Goal: Information Seeking & Learning: Learn about a topic

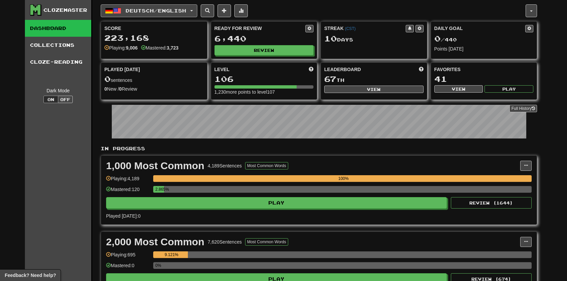
click at [189, 6] on button "Deutsch / English" at bounding box center [149, 10] width 97 height 13
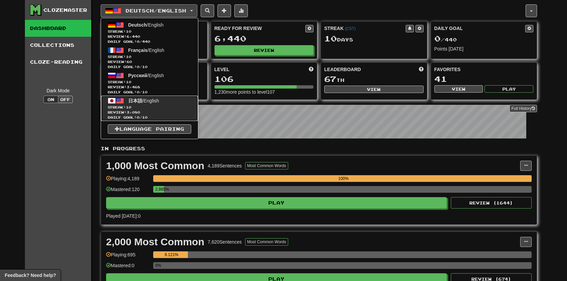
click at [160, 107] on span "Streak: 10" at bounding box center [149, 107] width 83 height 5
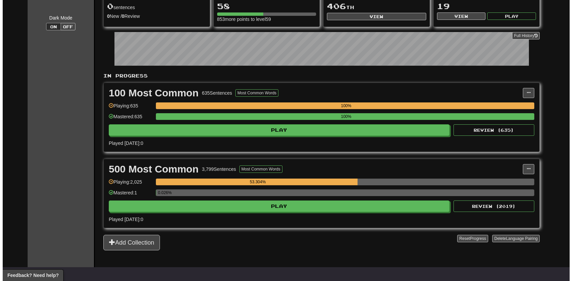
scroll to position [101, 0]
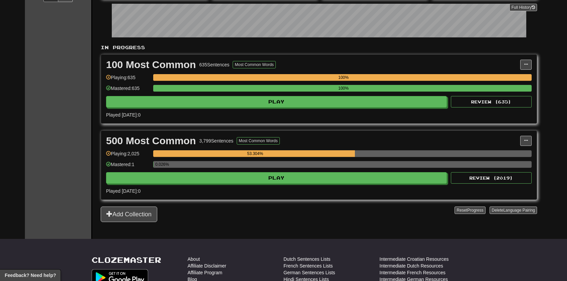
click at [292, 181] on div "500 Most Common 3,799 Sentences Most Common Words Manage Sentences Unpin from D…" at bounding box center [318, 165] width 435 height 69
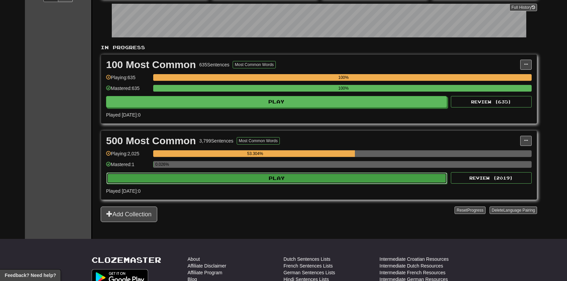
click at [298, 180] on button "Play" at bounding box center [276, 177] width 341 height 11
select select "**"
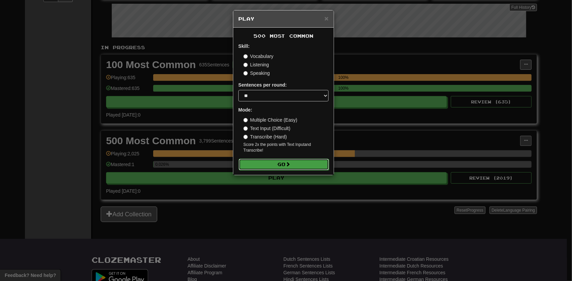
click at [300, 163] on button "Go" at bounding box center [284, 164] width 90 height 11
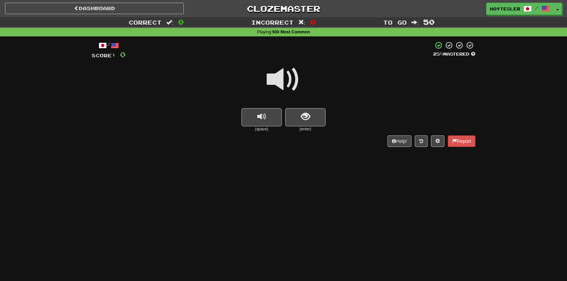
click at [312, 128] on small "(enter)" at bounding box center [305, 129] width 40 height 6
click at [311, 125] on button "show sentence" at bounding box center [305, 117] width 40 height 18
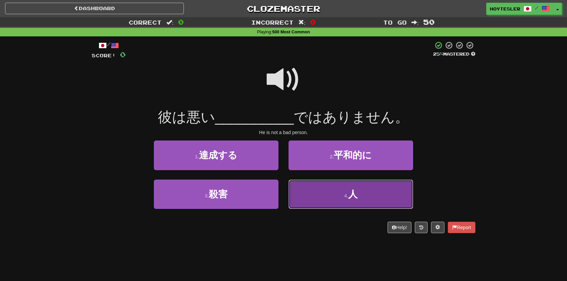
click at [341, 191] on button "4 . 人" at bounding box center [350, 193] width 125 height 29
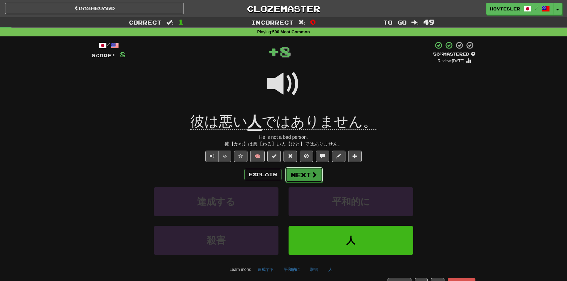
click at [304, 181] on button "Next" at bounding box center [304, 174] width 38 height 15
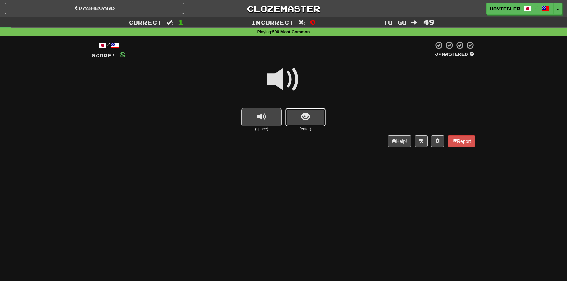
click at [293, 118] on button "show sentence" at bounding box center [305, 117] width 40 height 18
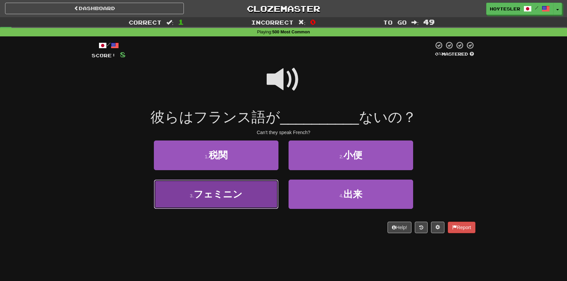
click at [239, 203] on button "3 . フェミニン" at bounding box center [216, 193] width 125 height 29
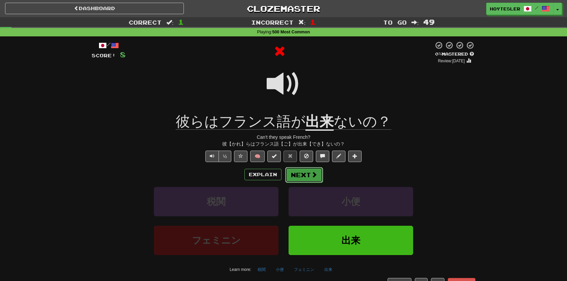
click at [305, 172] on button "Next" at bounding box center [304, 174] width 38 height 15
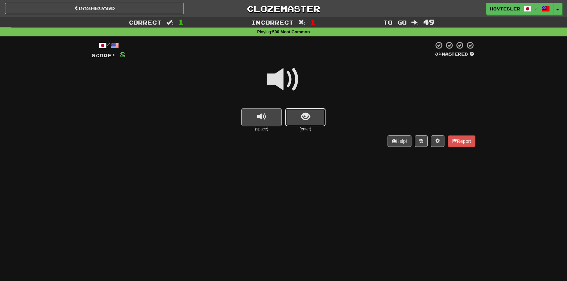
click at [310, 124] on button "show sentence" at bounding box center [305, 117] width 40 height 18
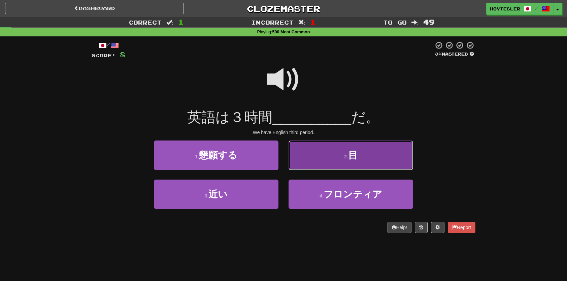
click at [342, 164] on button "2 . 目" at bounding box center [350, 154] width 125 height 29
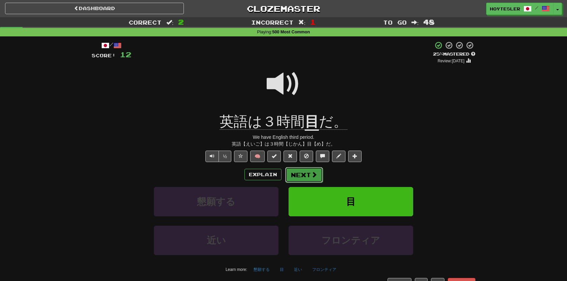
click at [306, 176] on button "Next" at bounding box center [304, 174] width 38 height 15
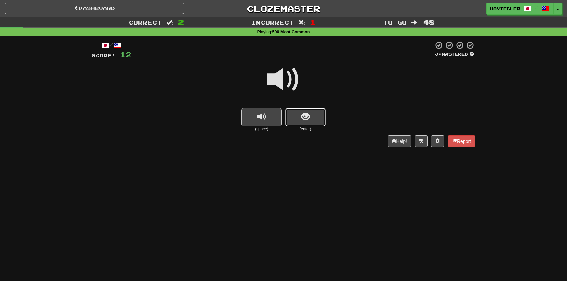
click at [318, 115] on button "show sentence" at bounding box center [305, 117] width 40 height 18
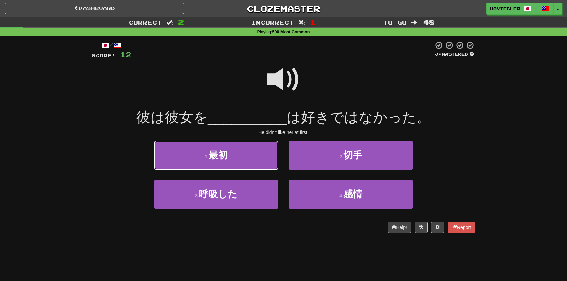
drag, startPoint x: 260, startPoint y: 158, endPoint x: 266, endPoint y: 161, distance: 5.6
click at [260, 159] on button "1 . 最初" at bounding box center [216, 154] width 125 height 29
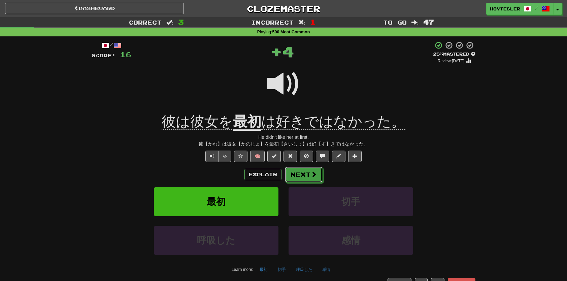
click at [314, 173] on span at bounding box center [314, 174] width 6 height 6
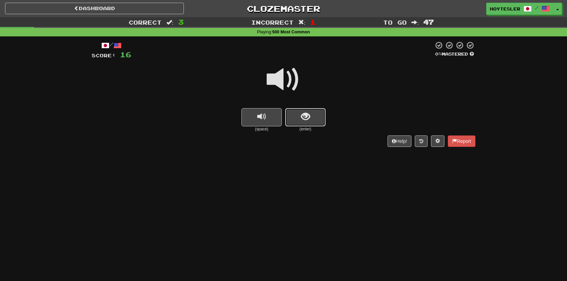
click at [318, 112] on button "show sentence" at bounding box center [305, 117] width 40 height 18
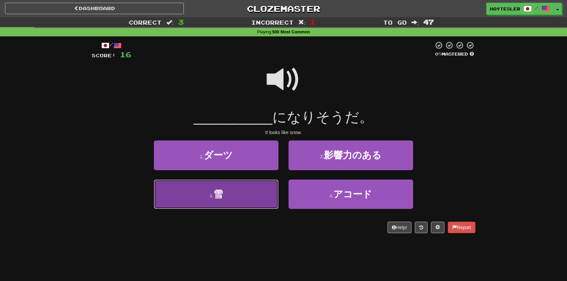
click at [246, 192] on button "3 . 雪" at bounding box center [216, 193] width 125 height 29
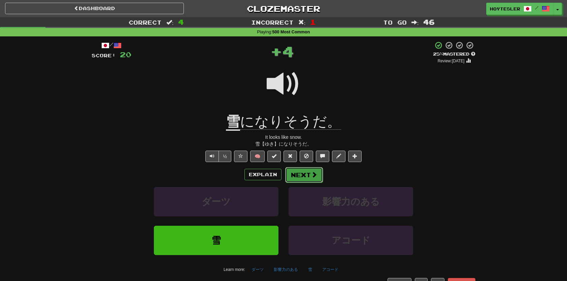
click at [298, 177] on button "Next" at bounding box center [304, 174] width 38 height 15
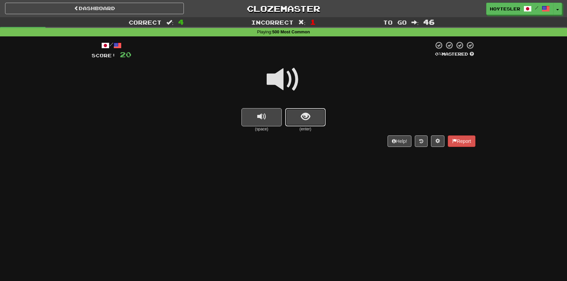
click at [305, 119] on span "show sentence" at bounding box center [305, 116] width 9 height 9
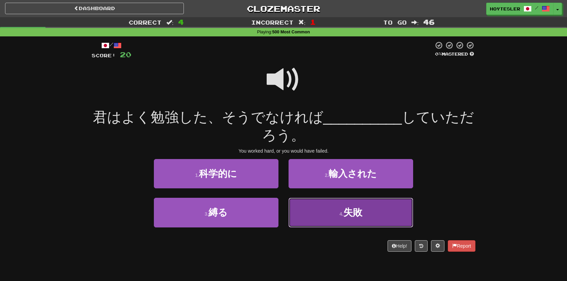
click at [318, 214] on button "4 . 失敗" at bounding box center [350, 212] width 125 height 29
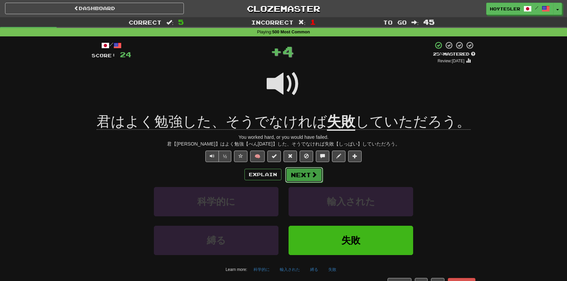
click at [310, 169] on button "Next" at bounding box center [304, 174] width 38 height 15
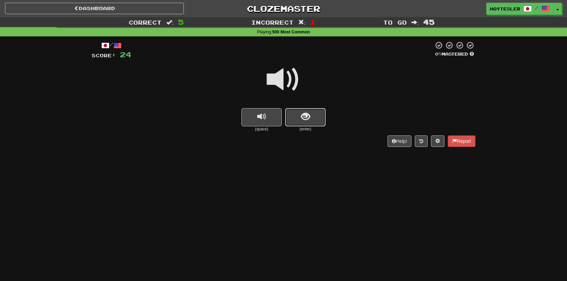
click at [305, 123] on button "show sentence" at bounding box center [305, 117] width 40 height 18
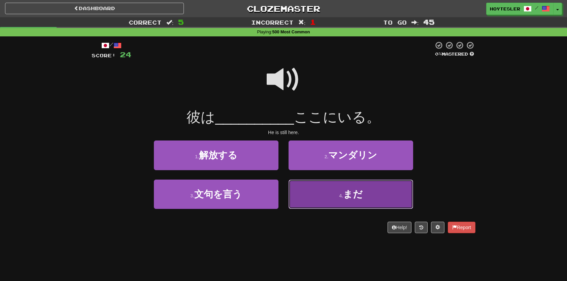
click at [363, 196] on button "4 . まだ" at bounding box center [350, 193] width 125 height 29
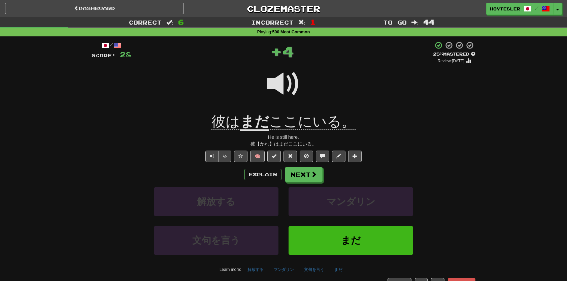
click at [322, 173] on div "Explain Next" at bounding box center [284, 174] width 384 height 15
click at [321, 173] on div "Explain Next" at bounding box center [284, 174] width 384 height 15
click at [318, 173] on button "Next" at bounding box center [304, 174] width 38 height 15
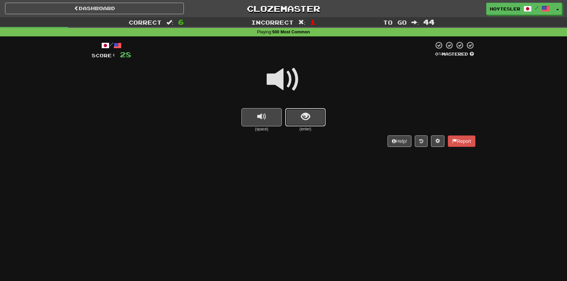
click at [319, 116] on button "show sentence" at bounding box center [305, 117] width 40 height 18
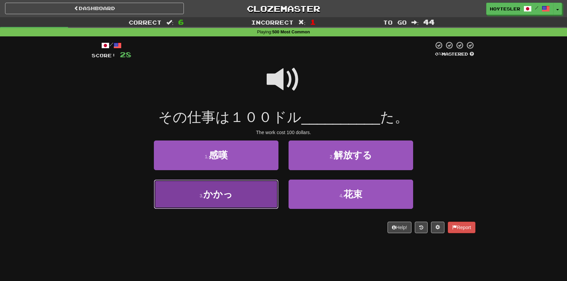
click at [248, 206] on button "3 . かかっ" at bounding box center [216, 193] width 125 height 29
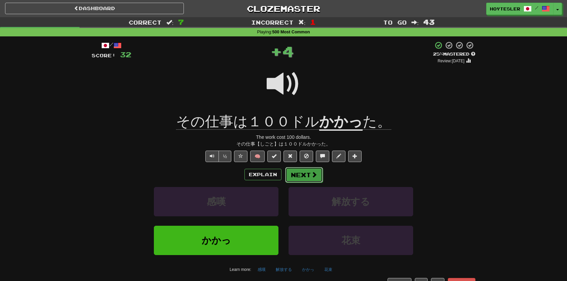
click at [312, 180] on button "Next" at bounding box center [304, 174] width 38 height 15
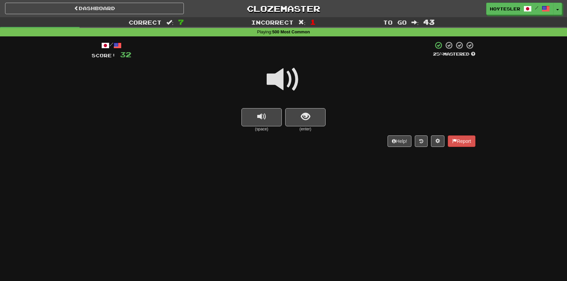
click at [309, 128] on small "(enter)" at bounding box center [305, 129] width 40 height 6
click at [312, 113] on button "show sentence" at bounding box center [305, 117] width 40 height 18
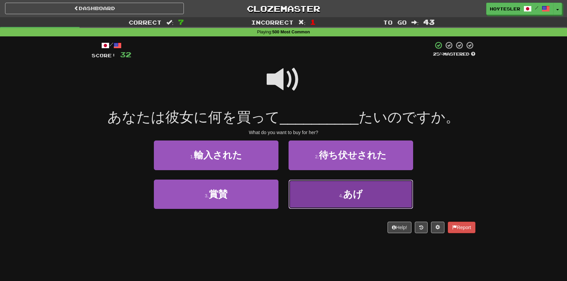
click at [332, 199] on button "4 . あげ" at bounding box center [350, 193] width 125 height 29
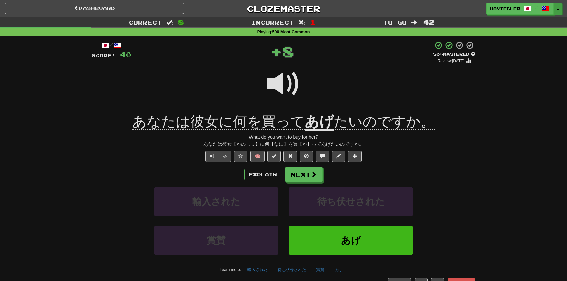
click at [557, 14] on button "Toggle Dropdown" at bounding box center [557, 9] width 9 height 12
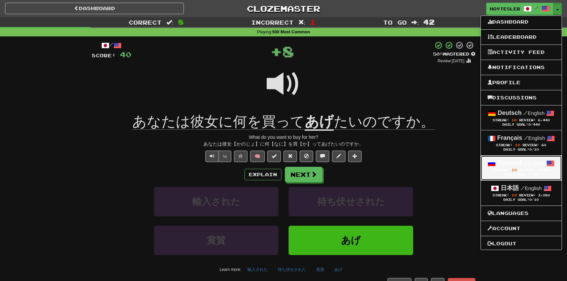
click at [515, 166] on div "Русский / English" at bounding box center [520, 163] width 67 height 9
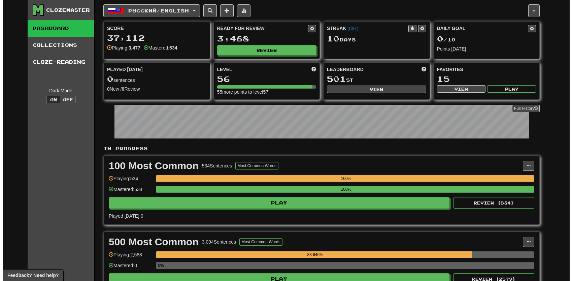
scroll to position [34, 0]
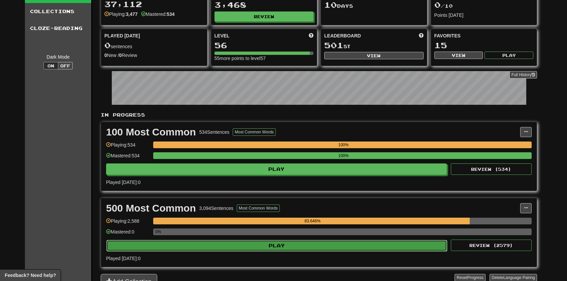
click at [271, 240] on button "Play" at bounding box center [276, 245] width 341 height 11
select select "**"
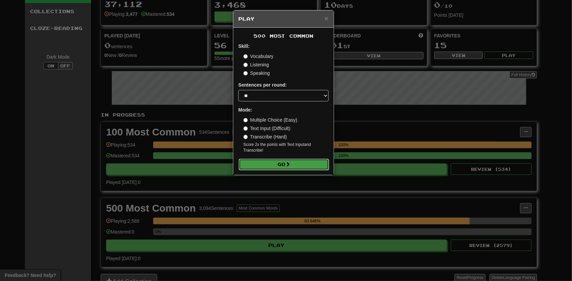
click at [298, 164] on button "Go" at bounding box center [284, 164] width 90 height 11
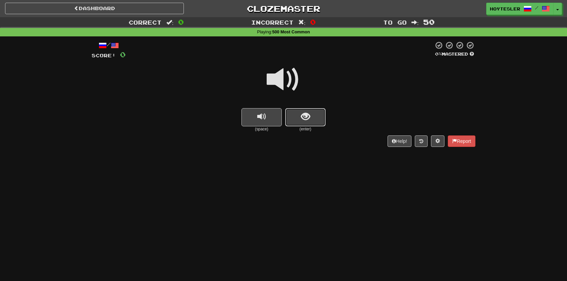
click at [300, 121] on button "show sentence" at bounding box center [305, 117] width 40 height 18
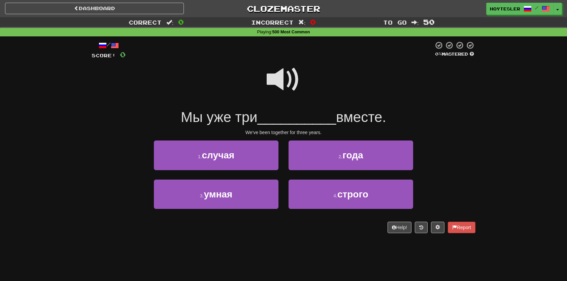
click at [286, 80] on span at bounding box center [284, 80] width 34 height 34
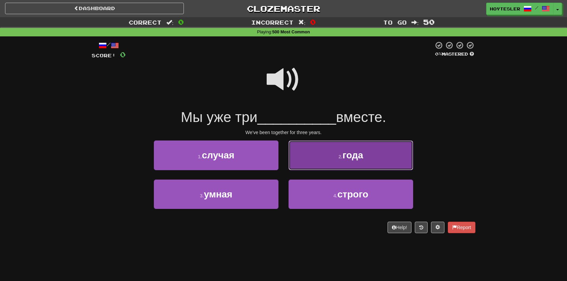
click at [394, 158] on button "2 . года" at bounding box center [350, 154] width 125 height 29
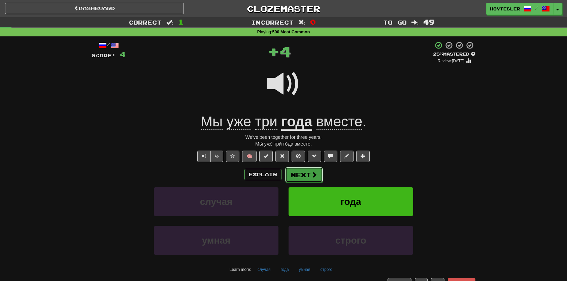
click at [313, 171] on span at bounding box center [314, 174] width 6 height 6
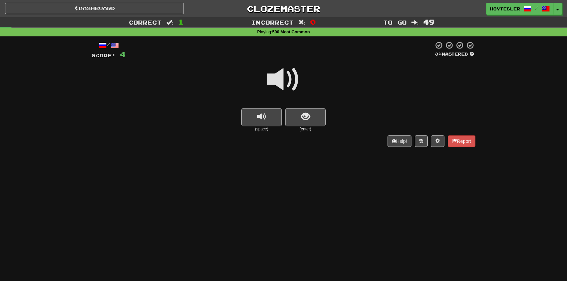
click at [304, 94] on div at bounding box center [284, 84] width 384 height 48
click at [312, 120] on button "show sentence" at bounding box center [305, 117] width 40 height 18
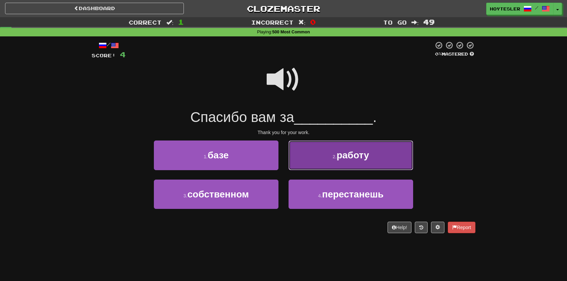
click at [343, 159] on button "2 . работу" at bounding box center [350, 154] width 125 height 29
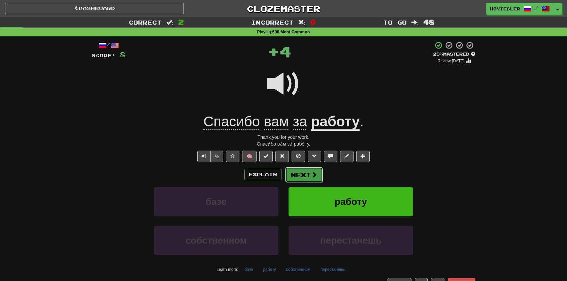
click at [310, 175] on button "Next" at bounding box center [304, 174] width 38 height 15
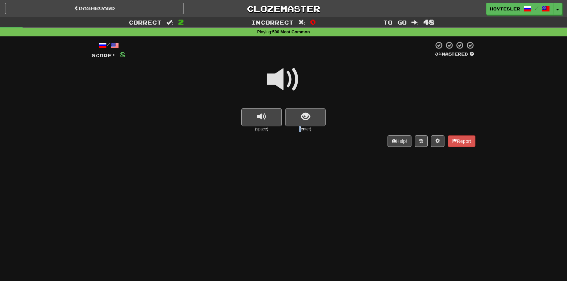
drag, startPoint x: 302, startPoint y: 126, endPoint x: 297, endPoint y: 112, distance: 14.8
click at [297, 112] on div "(enter)" at bounding box center [305, 120] width 40 height 24
drag, startPoint x: 297, startPoint y: 112, endPoint x: 298, endPoint y: 124, distance: 11.8
click at [298, 124] on button "show sentence" at bounding box center [305, 117] width 40 height 18
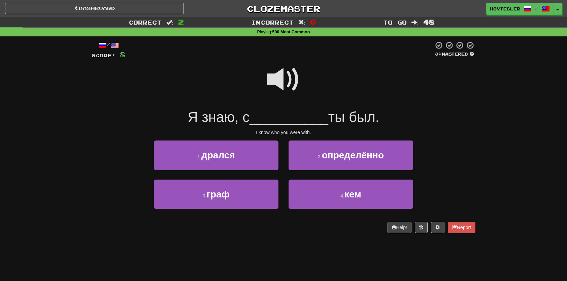
click at [298, 100] on div at bounding box center [284, 84] width 384 height 48
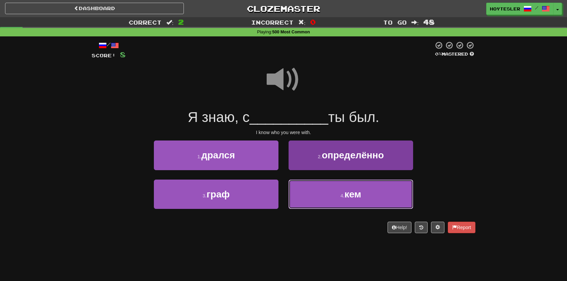
drag, startPoint x: 376, startPoint y: 191, endPoint x: 378, endPoint y: 195, distance: 4.8
click at [376, 191] on button "4 . кем" at bounding box center [350, 193] width 125 height 29
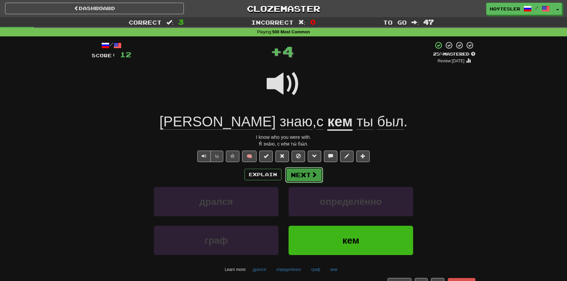
click at [307, 171] on button "Next" at bounding box center [304, 174] width 38 height 15
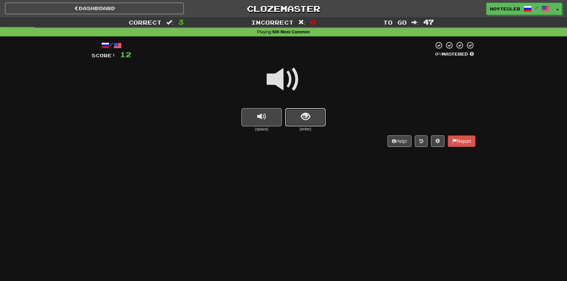
click at [319, 108] on button "show sentence" at bounding box center [305, 117] width 40 height 18
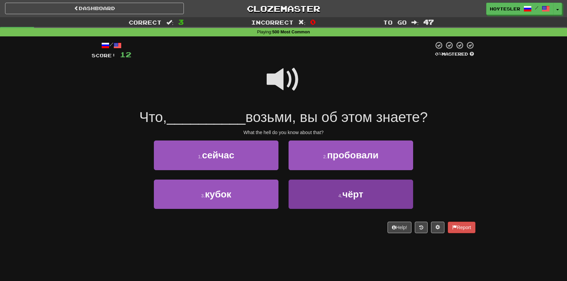
drag, startPoint x: 340, startPoint y: 211, endPoint x: 337, endPoint y: 203, distance: 8.0
click at [340, 211] on div "4 . чёрт" at bounding box center [350, 198] width 135 height 39
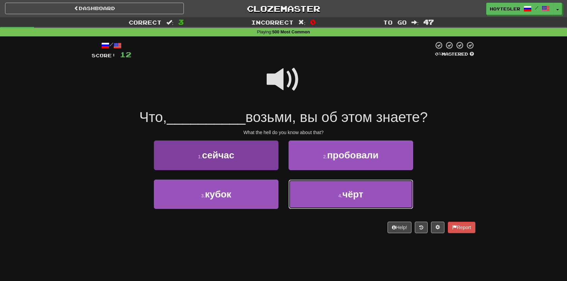
drag, startPoint x: 333, startPoint y: 198, endPoint x: 262, endPoint y: 202, distance: 71.5
click at [334, 198] on button "4 . чёрт" at bounding box center [350, 193] width 125 height 29
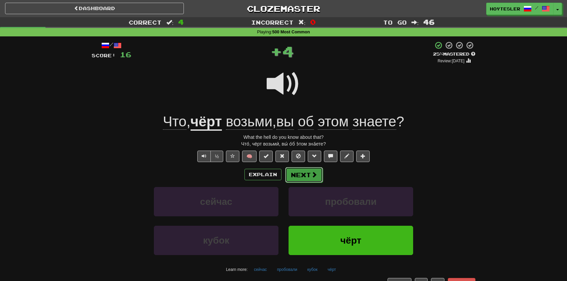
click at [297, 174] on button "Next" at bounding box center [304, 174] width 38 height 15
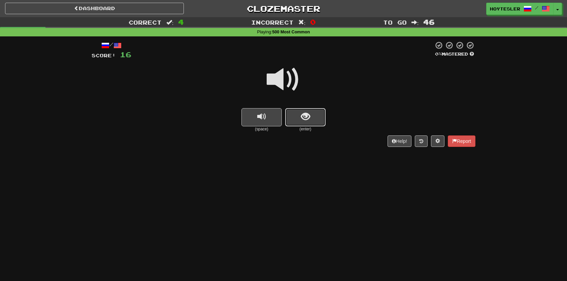
click at [312, 123] on button "show sentence" at bounding box center [305, 117] width 40 height 18
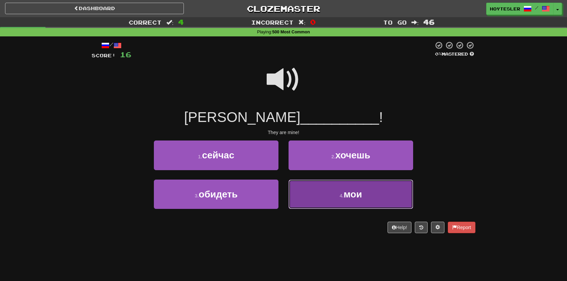
click at [368, 197] on button "4 . мои" at bounding box center [350, 193] width 125 height 29
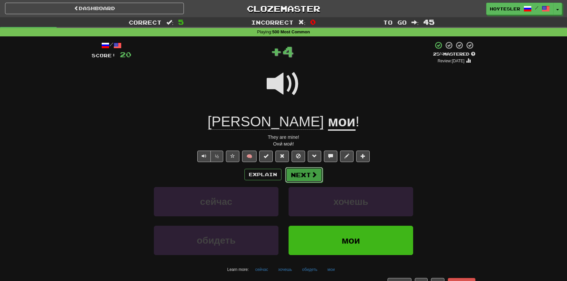
click at [309, 175] on button "Next" at bounding box center [304, 174] width 38 height 15
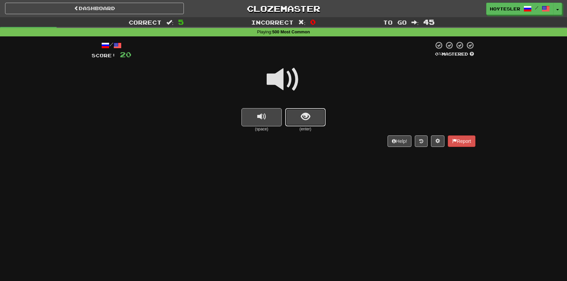
click at [313, 115] on button "show sentence" at bounding box center [305, 117] width 40 height 18
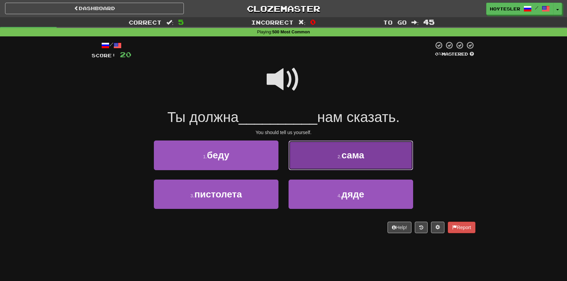
click at [327, 154] on button "2 . сама" at bounding box center [350, 154] width 125 height 29
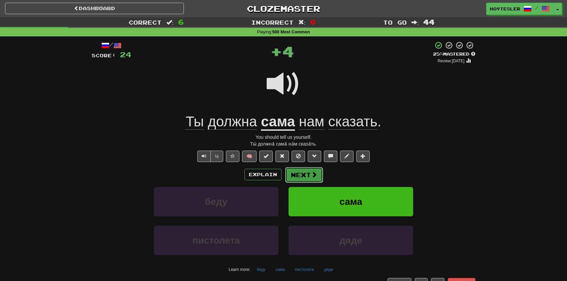
click at [293, 179] on button "Next" at bounding box center [304, 174] width 38 height 15
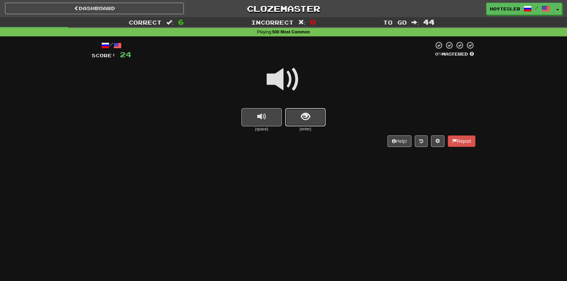
click at [312, 114] on button "show sentence" at bounding box center [305, 117] width 40 height 18
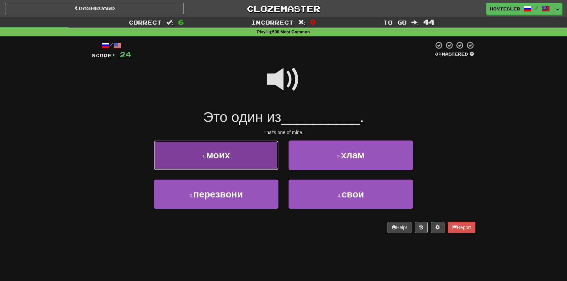
click at [243, 164] on button "1 . моих" at bounding box center [216, 154] width 125 height 29
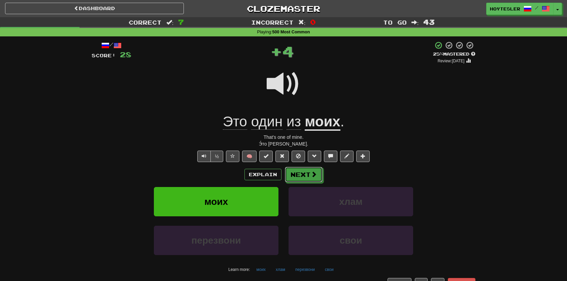
drag, startPoint x: 320, startPoint y: 167, endPoint x: 316, endPoint y: 172, distance: 7.2
click at [318, 168] on button "Next" at bounding box center [304, 174] width 38 height 15
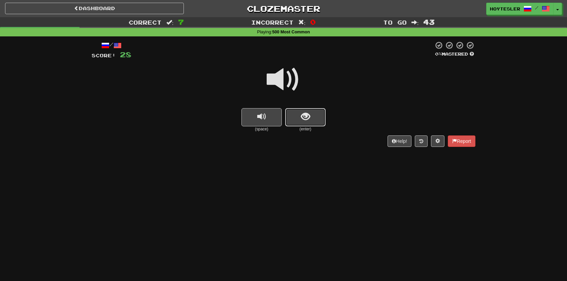
click at [321, 117] on button "show sentence" at bounding box center [305, 117] width 40 height 18
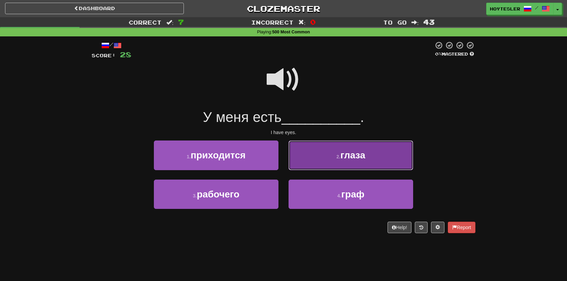
click at [380, 161] on button "2 . глаза" at bounding box center [350, 154] width 125 height 29
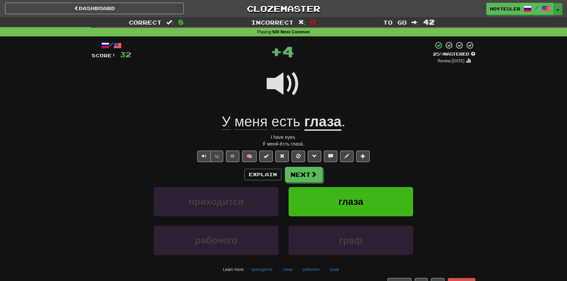
click at [559, 13] on button "Toggle Dropdown" at bounding box center [557, 9] width 9 height 12
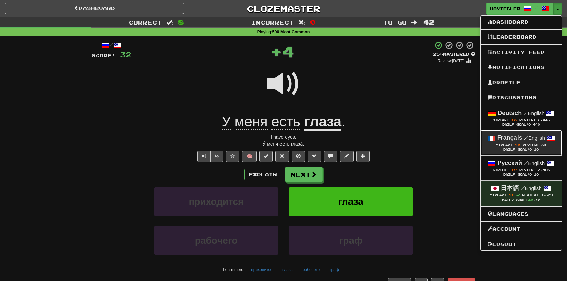
click at [512, 142] on div "Streak: 10 Review: 60" at bounding box center [520, 144] width 67 height 5
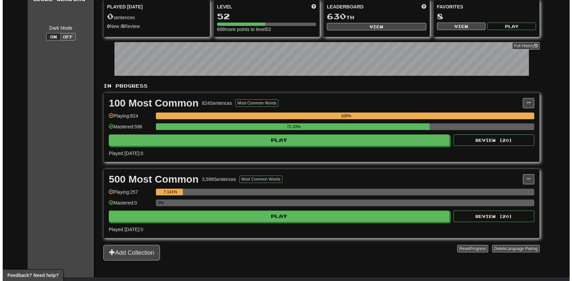
scroll to position [67, 0]
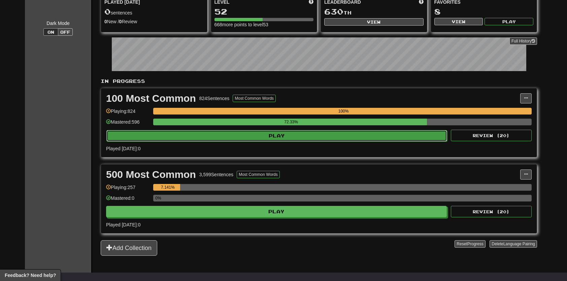
click at [320, 133] on button "Play" at bounding box center [276, 135] width 341 height 11
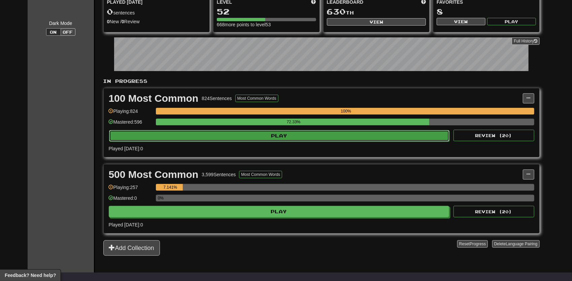
select select "**"
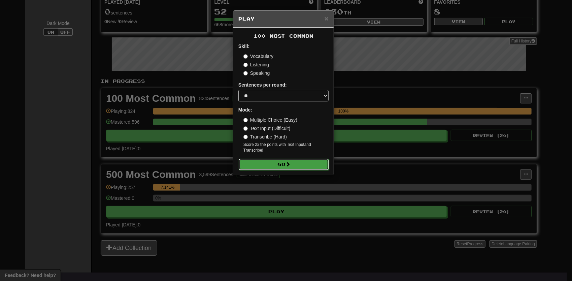
click at [315, 166] on button "Go" at bounding box center [284, 164] width 90 height 11
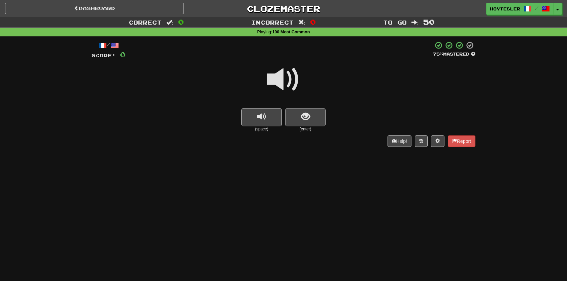
click at [310, 114] on button "show sentence" at bounding box center [305, 117] width 40 height 18
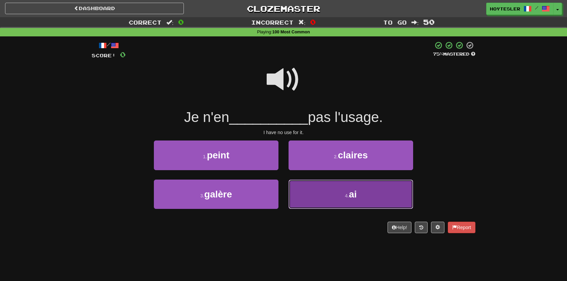
click at [376, 201] on button "4 . ai" at bounding box center [350, 193] width 125 height 29
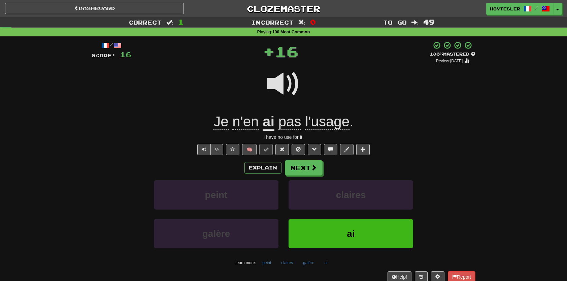
drag, startPoint x: 315, startPoint y: 176, endPoint x: 309, endPoint y: 170, distance: 8.6
click at [315, 176] on div "Explain Next peint claires galère ai Learn more: peint claires galère ai" at bounding box center [284, 214] width 384 height 108
click at [309, 169] on button "Next" at bounding box center [304, 167] width 38 height 15
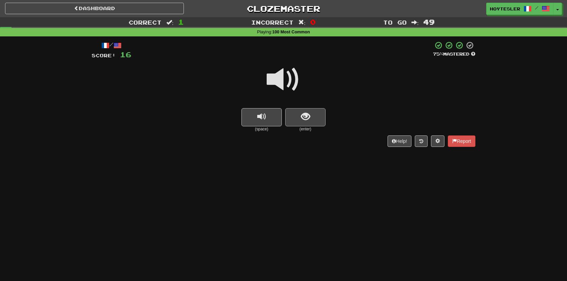
drag, startPoint x: 335, startPoint y: 110, endPoint x: 318, endPoint y: 116, distance: 18.2
click at [335, 110] on div "(space) (enter)" at bounding box center [284, 120] width 384 height 24
click at [318, 116] on button "show sentence" at bounding box center [305, 117] width 40 height 18
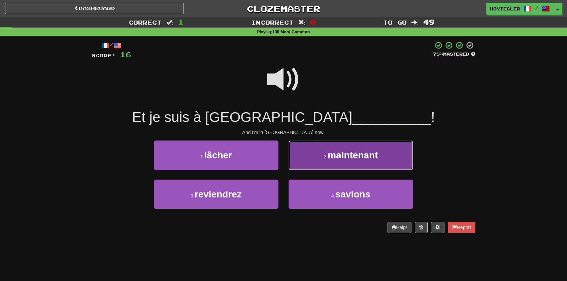
click at [359, 160] on span "maintenant" at bounding box center [352, 155] width 50 height 10
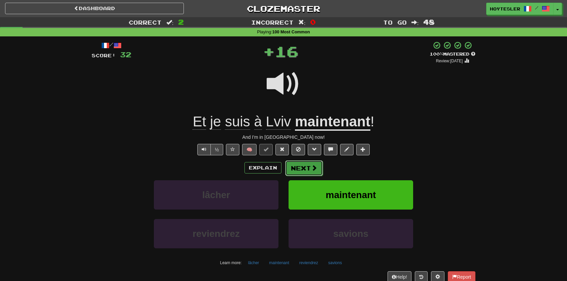
click at [306, 165] on button "Next" at bounding box center [304, 167] width 38 height 15
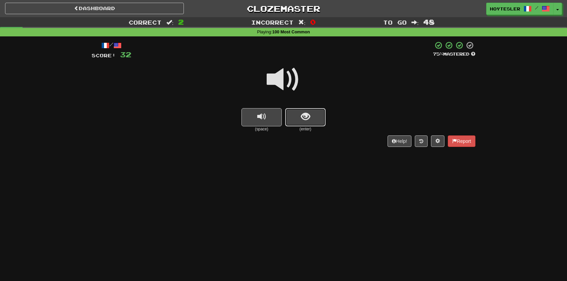
click at [318, 119] on button "show sentence" at bounding box center [305, 117] width 40 height 18
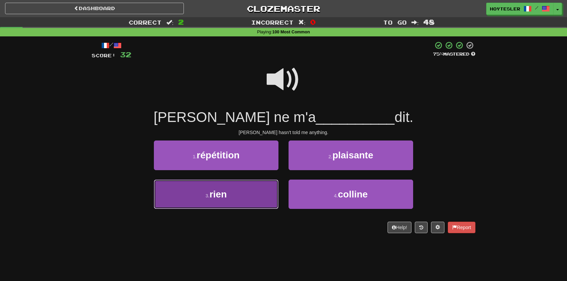
click at [230, 200] on button "3 . rien" at bounding box center [216, 193] width 125 height 29
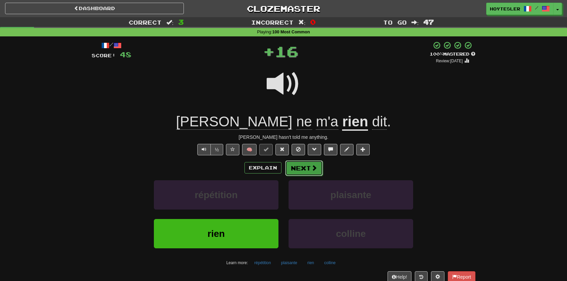
click at [298, 168] on button "Next" at bounding box center [304, 167] width 38 height 15
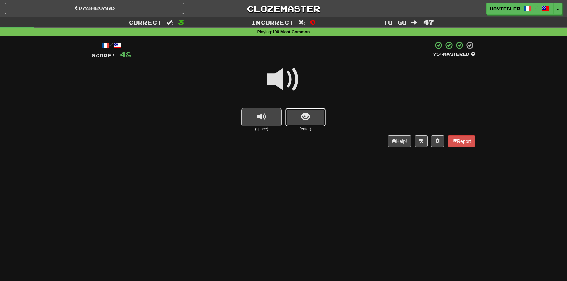
click at [311, 126] on button "show sentence" at bounding box center [305, 117] width 40 height 18
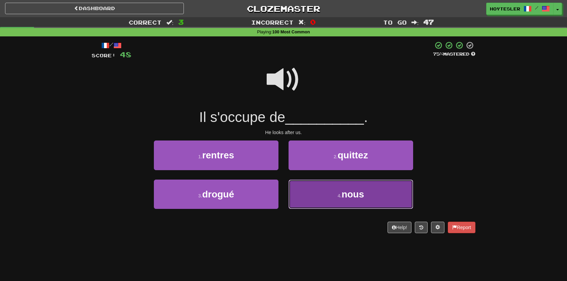
click at [354, 184] on button "4 . nous" at bounding box center [350, 193] width 125 height 29
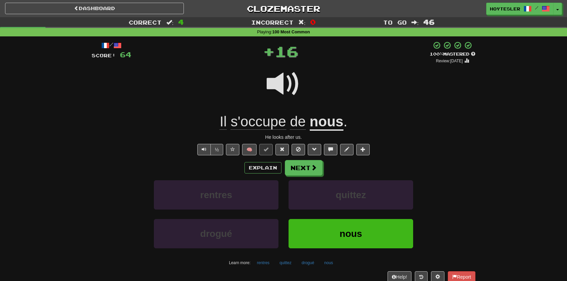
click at [318, 176] on div "Explain Next rentres quittez drogué nous Learn more: rentres quittez drogué nous" at bounding box center [284, 214] width 384 height 108
click at [315, 167] on span at bounding box center [314, 168] width 6 height 6
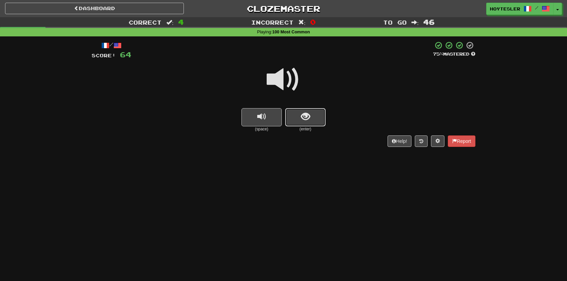
click at [308, 125] on button "show sentence" at bounding box center [305, 117] width 40 height 18
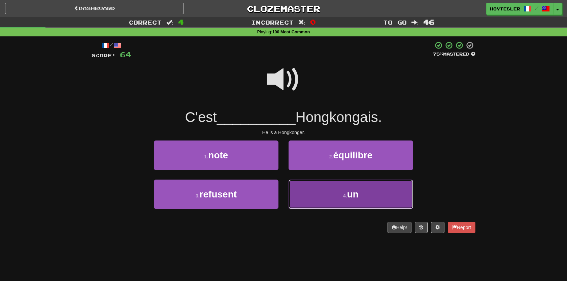
click at [386, 193] on button "4 . un" at bounding box center [350, 193] width 125 height 29
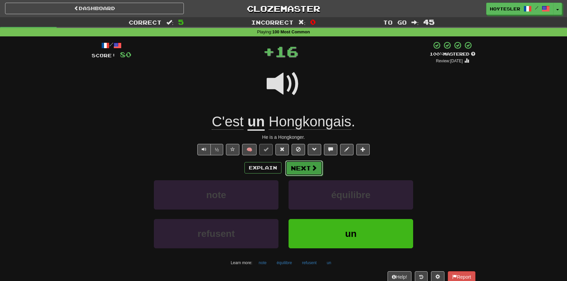
click at [313, 172] on button "Next" at bounding box center [304, 167] width 38 height 15
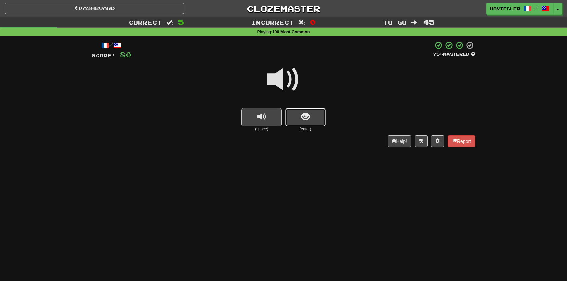
click at [312, 113] on button "show sentence" at bounding box center [305, 117] width 40 height 18
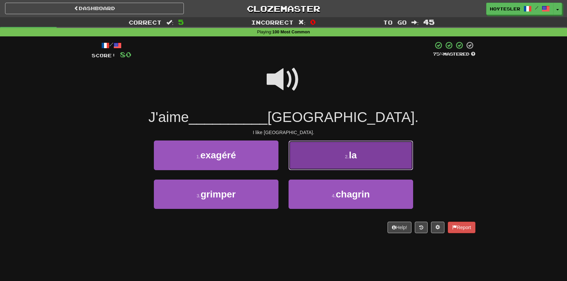
click at [386, 158] on button "2 . la" at bounding box center [350, 154] width 125 height 29
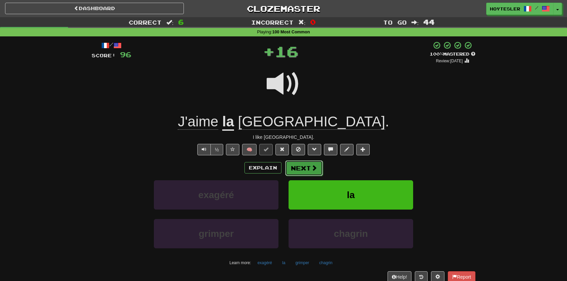
drag, startPoint x: 298, startPoint y: 166, endPoint x: 295, endPoint y: 172, distance: 6.4
click at [297, 166] on button "Next" at bounding box center [304, 167] width 38 height 15
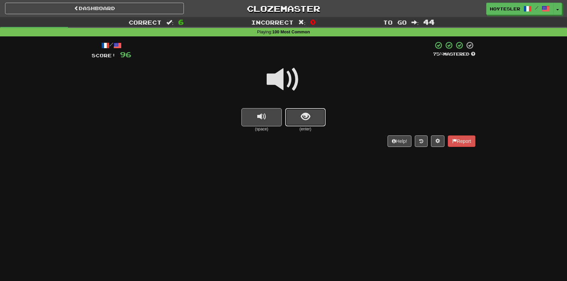
click at [303, 112] on span "show sentence" at bounding box center [305, 116] width 9 height 9
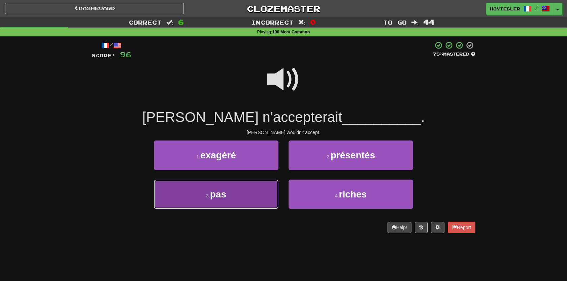
click at [255, 199] on button "3 . pas" at bounding box center [216, 193] width 125 height 29
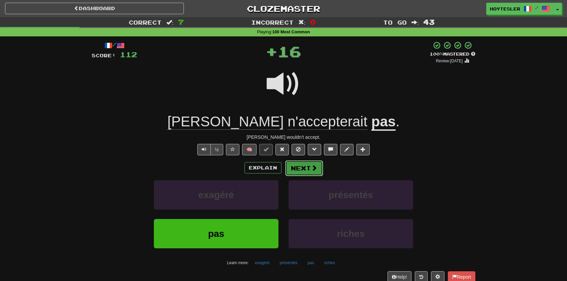
click at [312, 167] on span at bounding box center [314, 168] width 6 height 6
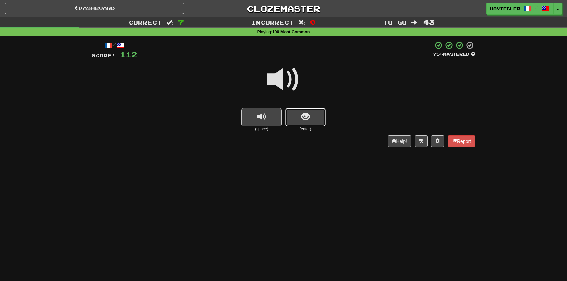
click at [298, 124] on button "show sentence" at bounding box center [305, 117] width 40 height 18
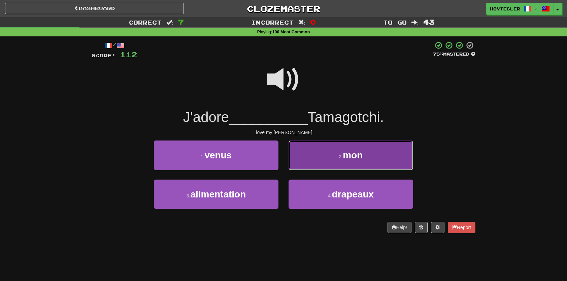
click at [395, 163] on button "2 . mon" at bounding box center [350, 154] width 125 height 29
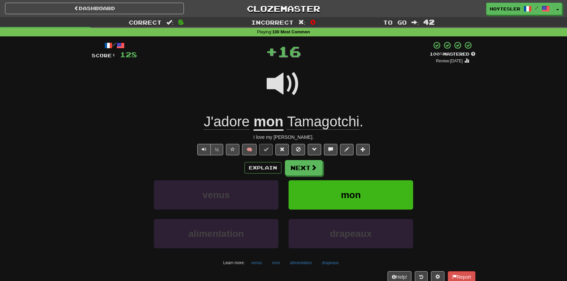
click at [562, 9] on div "Hoytesler / Toggle Dropdown Dashboard Leaderboard Activity Feed Notifications P…" at bounding box center [472, 9] width 189 height 12
click at [559, 8] on button "Toggle Dropdown" at bounding box center [557, 9] width 9 height 12
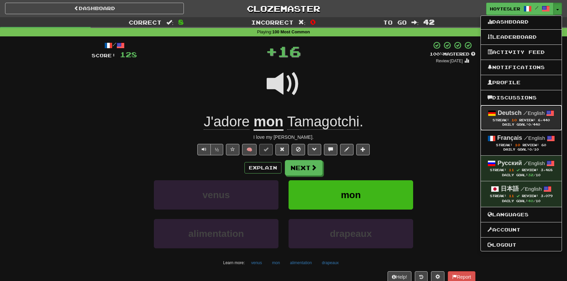
click at [517, 125] on div "Daily Goal: 0 /440" at bounding box center [520, 125] width 67 height 4
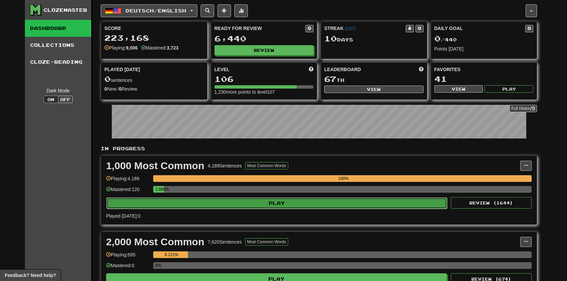
click at [286, 199] on button "Play" at bounding box center [276, 202] width 341 height 11
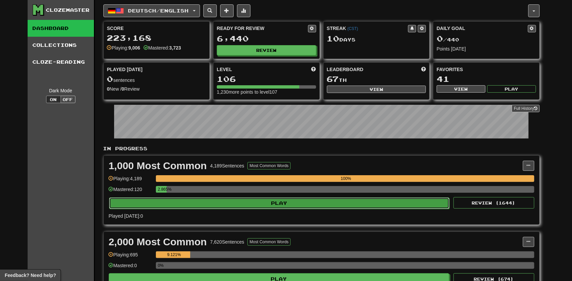
select select "**"
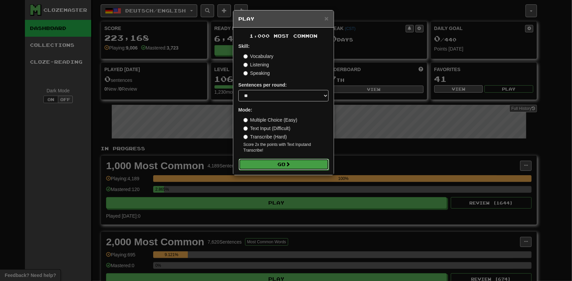
click at [306, 164] on button "Go" at bounding box center [284, 164] width 90 height 11
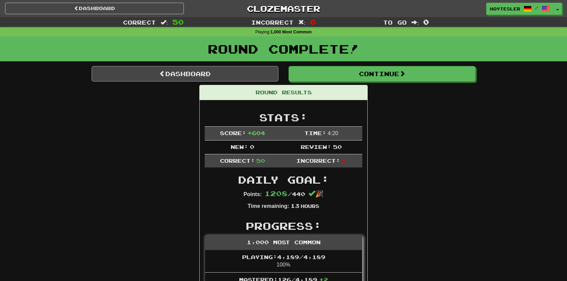
drag, startPoint x: 150, startPoint y: 83, endPoint x: 153, endPoint y: 76, distance: 8.3
click at [154, 73] on link "Dashboard" at bounding box center [185, 73] width 187 height 15
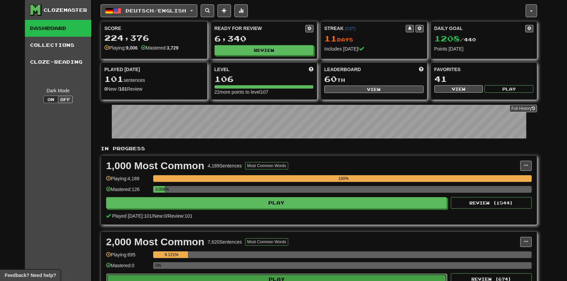
click at [178, 273] on button "Play" at bounding box center [276, 278] width 341 height 11
select select "**"
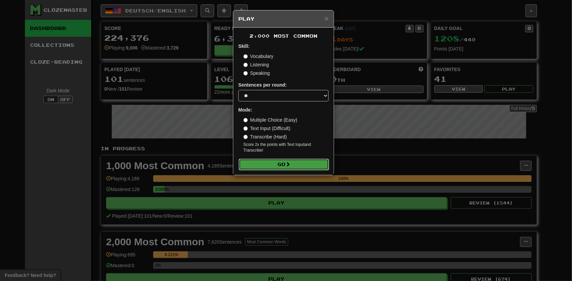
click at [290, 160] on button "Go" at bounding box center [284, 164] width 90 height 11
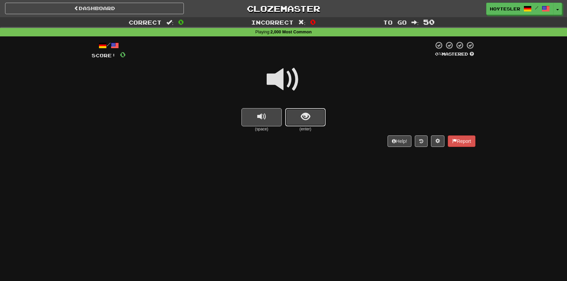
click at [319, 116] on button "show sentence" at bounding box center [305, 117] width 40 height 18
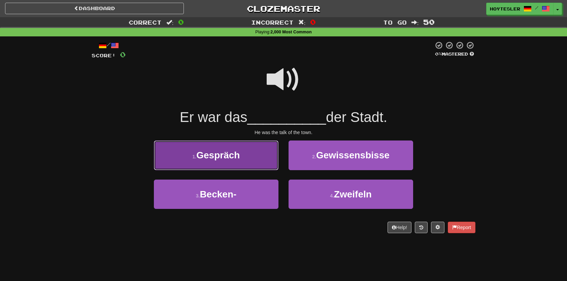
click at [237, 167] on button "1 . Gespräch" at bounding box center [216, 154] width 125 height 29
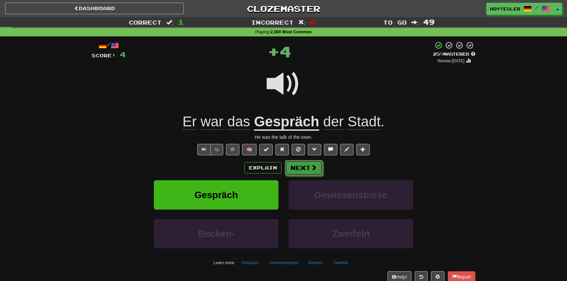
click at [309, 163] on button "Next" at bounding box center [304, 167] width 38 height 15
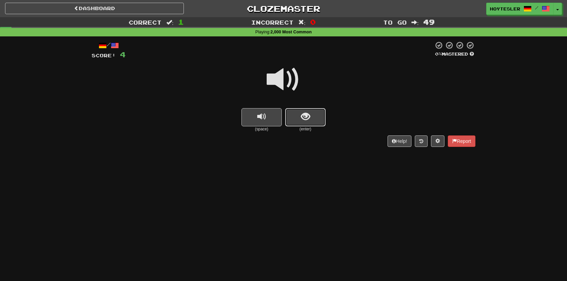
click at [314, 115] on button "show sentence" at bounding box center [305, 117] width 40 height 18
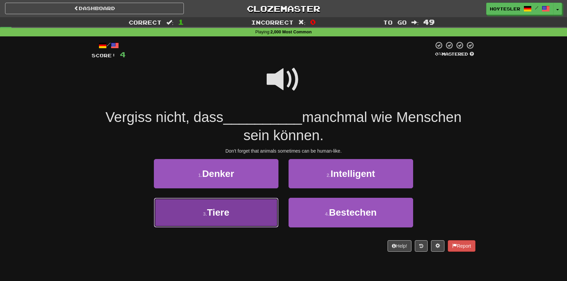
click at [235, 221] on button "3 . Tiere" at bounding box center [216, 212] width 125 height 29
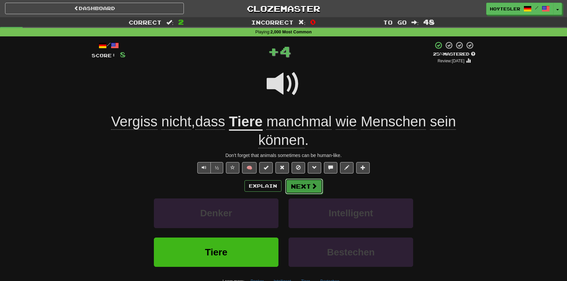
click at [298, 184] on button "Next" at bounding box center [304, 185] width 38 height 15
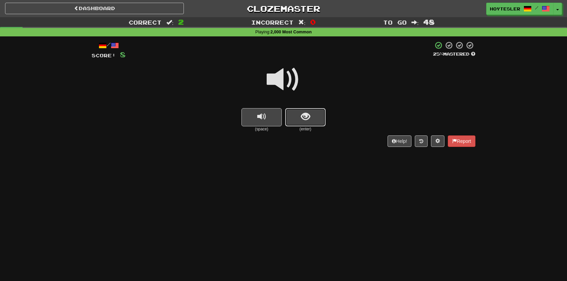
click at [300, 124] on button "show sentence" at bounding box center [305, 117] width 40 height 18
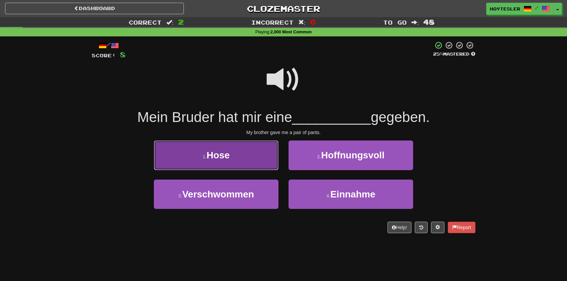
click at [262, 164] on button "1 . Hose" at bounding box center [216, 154] width 125 height 29
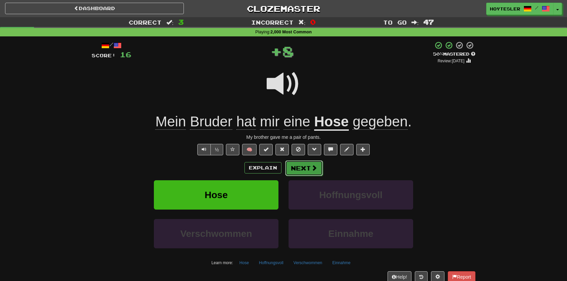
click at [319, 168] on button "Next" at bounding box center [304, 167] width 38 height 15
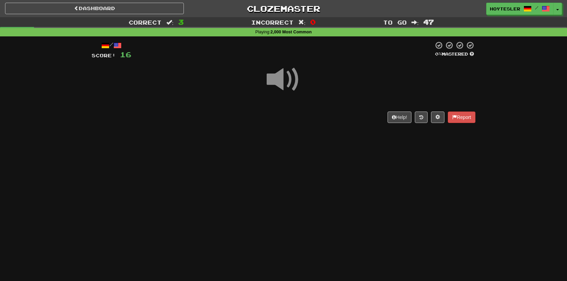
click at [305, 133] on div "Dashboard Clozemaster Hoytesler / Toggle Dropdown Dashboard Leaderboard Activit…" at bounding box center [283, 140] width 567 height 281
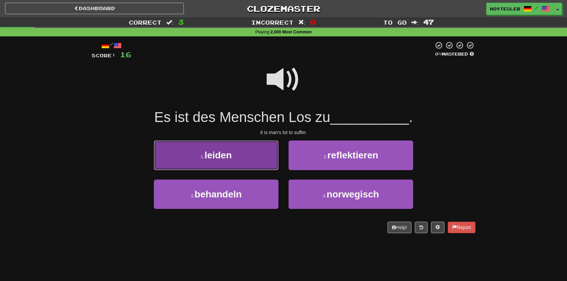
click at [247, 159] on button "1 . leiden" at bounding box center [216, 154] width 125 height 29
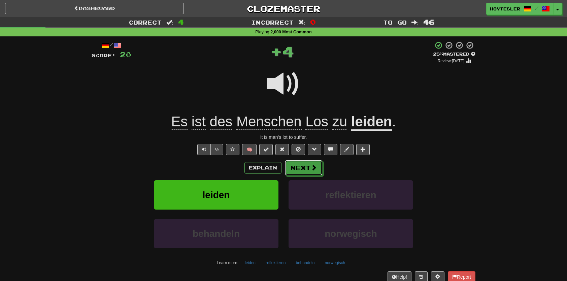
click at [293, 168] on button "Next" at bounding box center [304, 167] width 38 height 15
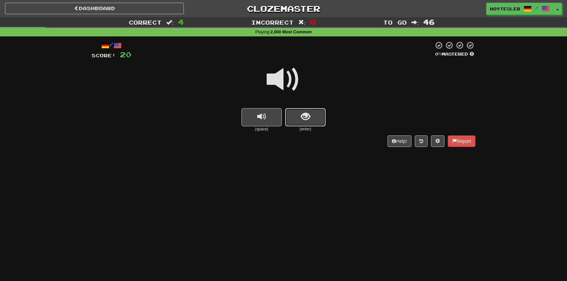
click at [319, 118] on button "show sentence" at bounding box center [305, 117] width 40 height 18
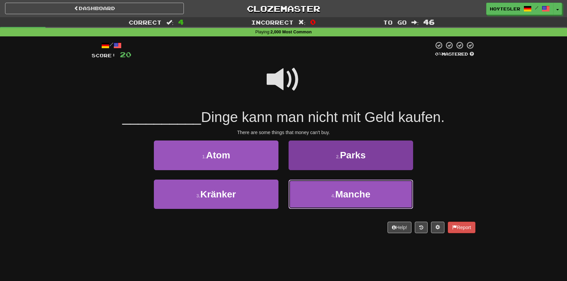
click at [341, 202] on button "4 . Manche" at bounding box center [350, 193] width 125 height 29
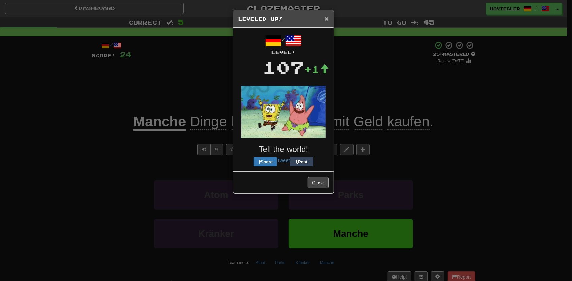
click at [327, 20] on span "×" at bounding box center [326, 18] width 4 height 8
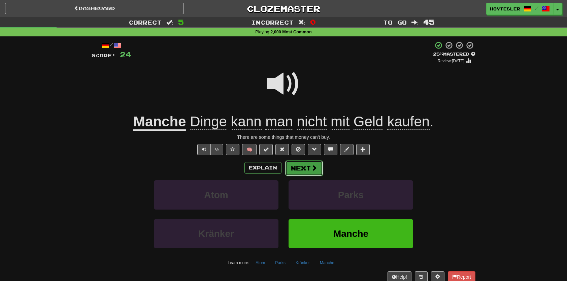
click at [315, 167] on span at bounding box center [314, 168] width 6 height 6
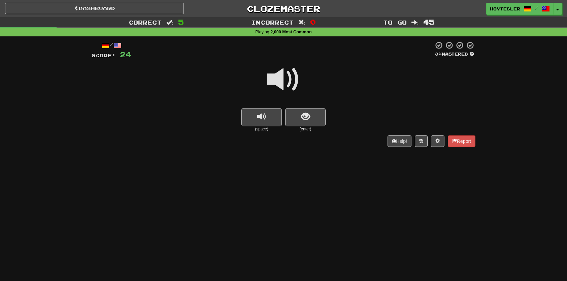
click at [319, 128] on small "(enter)" at bounding box center [305, 129] width 40 height 6
click at [313, 124] on button "show sentence" at bounding box center [305, 117] width 40 height 18
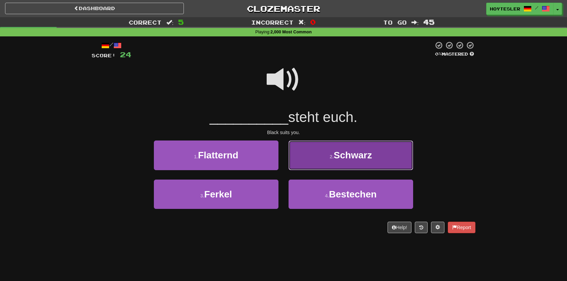
click at [389, 161] on button "2 . Schwarz" at bounding box center [350, 154] width 125 height 29
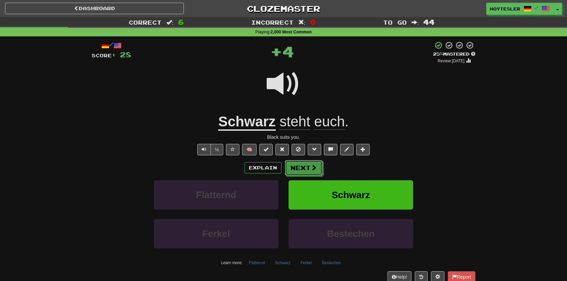
click at [300, 167] on button "Next" at bounding box center [304, 167] width 38 height 15
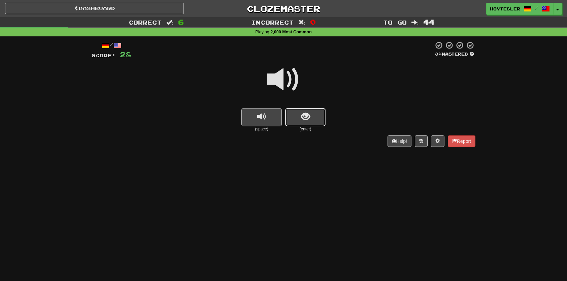
click at [312, 116] on button "show sentence" at bounding box center [305, 117] width 40 height 18
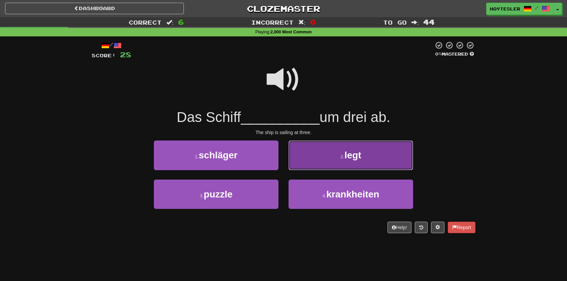
click at [377, 163] on button "2 . legt" at bounding box center [350, 154] width 125 height 29
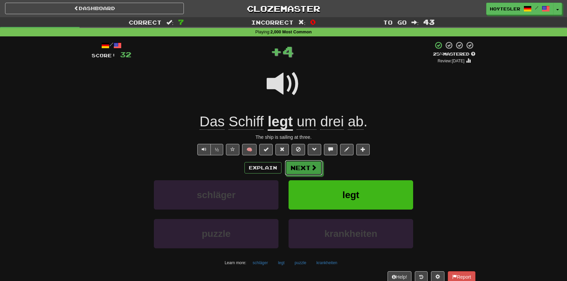
drag, startPoint x: 314, startPoint y: 168, endPoint x: 315, endPoint y: 171, distance: 3.6
click at [313, 168] on span at bounding box center [314, 167] width 6 height 6
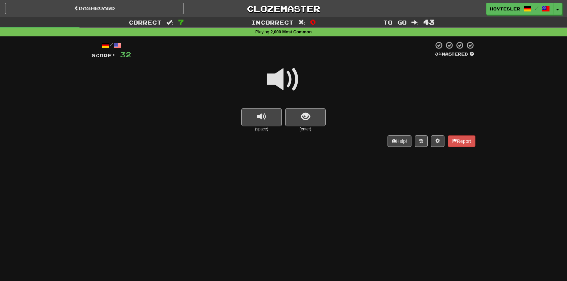
click at [333, 117] on div "(space) (enter)" at bounding box center [284, 120] width 384 height 24
click at [318, 118] on button "show sentence" at bounding box center [305, 117] width 40 height 18
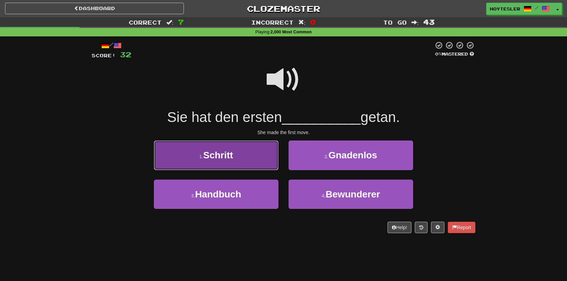
click at [262, 161] on button "1 . Schritt" at bounding box center [216, 154] width 125 height 29
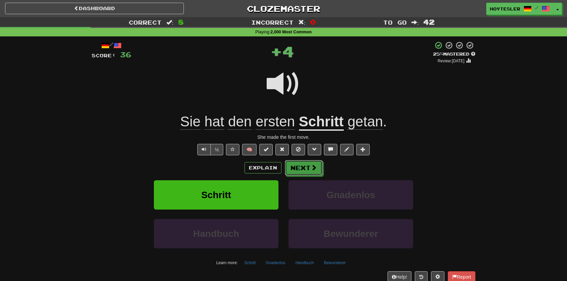
drag, startPoint x: 321, startPoint y: 170, endPoint x: 317, endPoint y: 175, distance: 5.7
click at [320, 170] on button "Next" at bounding box center [304, 167] width 38 height 15
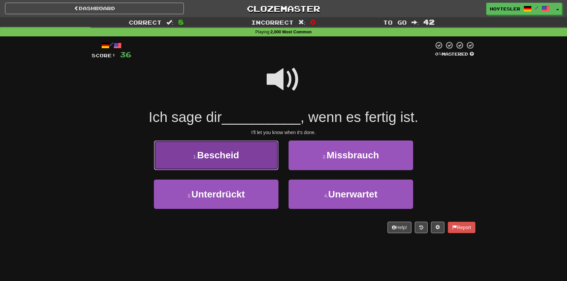
click at [241, 161] on button "1 . Bescheid" at bounding box center [216, 154] width 125 height 29
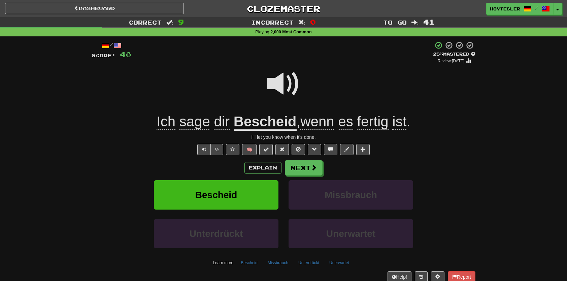
click at [257, 120] on u "Bescheid" at bounding box center [265, 121] width 63 height 17
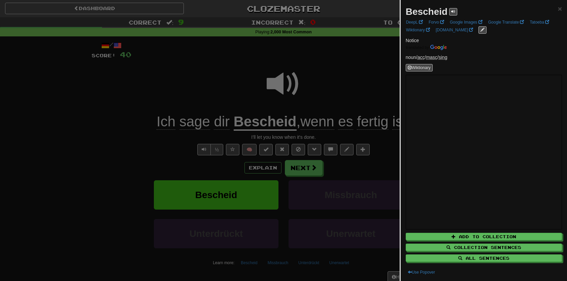
click at [107, 151] on div at bounding box center [283, 140] width 567 height 281
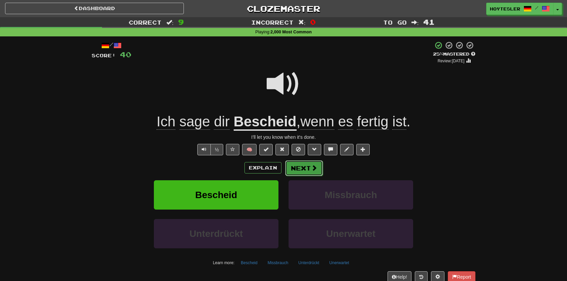
click at [305, 167] on button "Next" at bounding box center [304, 167] width 38 height 15
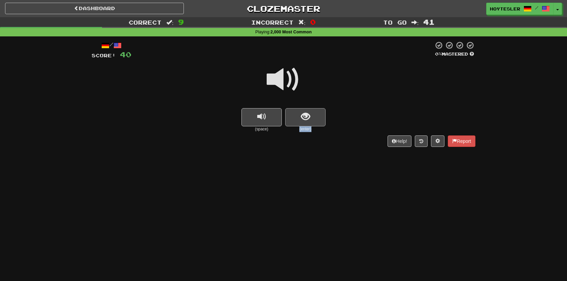
drag, startPoint x: 330, startPoint y: 130, endPoint x: 306, endPoint y: 116, distance: 28.3
click at [312, 120] on div "(space) (enter)" at bounding box center [284, 120] width 384 height 24
click at [306, 116] on span "show sentence" at bounding box center [305, 116] width 9 height 9
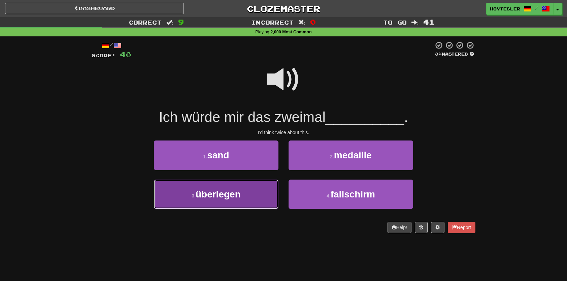
click at [256, 203] on button "3 . überlegen" at bounding box center [216, 193] width 125 height 29
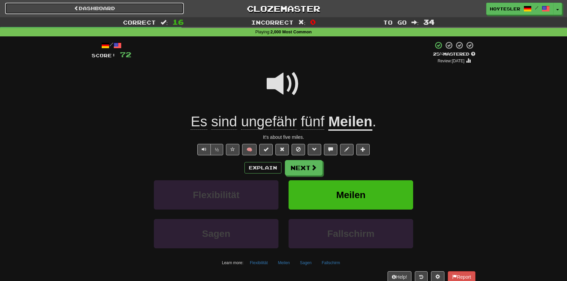
drag, startPoint x: 119, startPoint y: 9, endPoint x: 124, endPoint y: 9, distance: 5.0
click at [119, 9] on link "Dashboard" at bounding box center [94, 8] width 179 height 11
